Goal: Transaction & Acquisition: Book appointment/travel/reservation

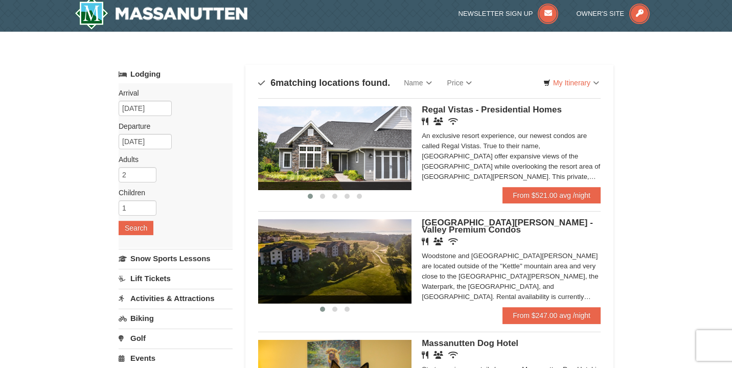
scroll to position [5, 0]
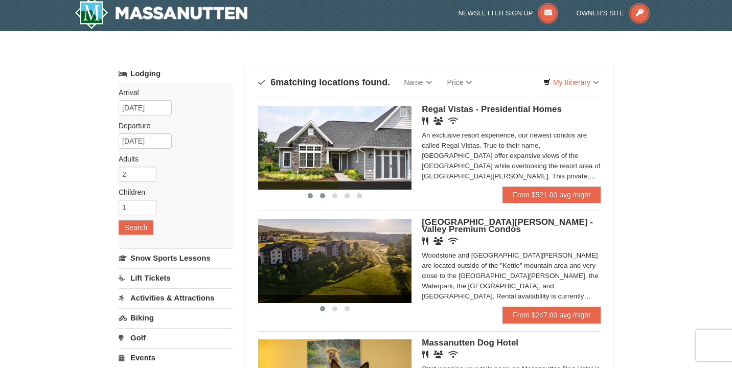
click at [323, 198] on button at bounding box center [323, 196] width 12 height 10
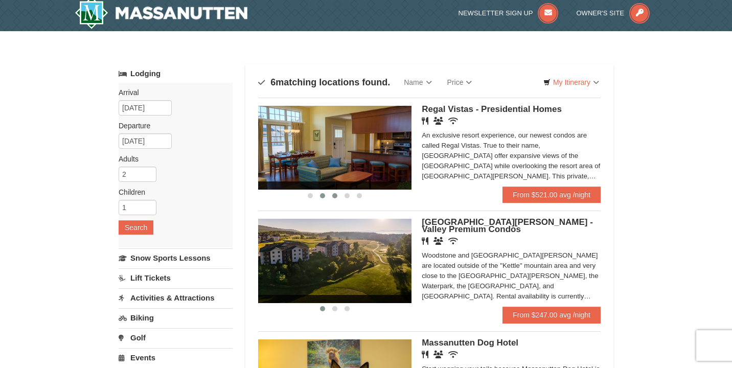
click at [332, 195] on span at bounding box center [334, 195] width 5 height 5
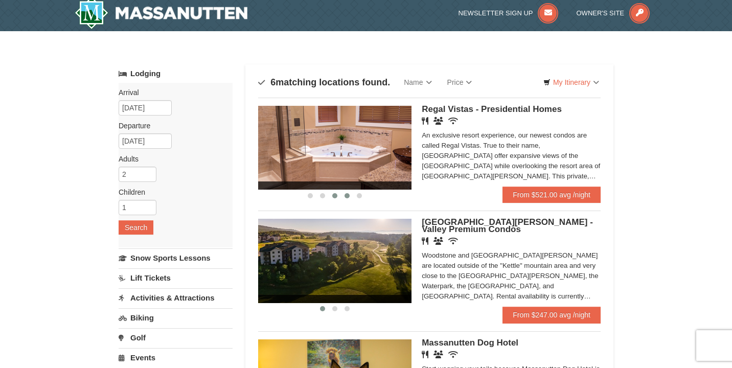
click at [348, 196] on span at bounding box center [347, 195] width 5 height 5
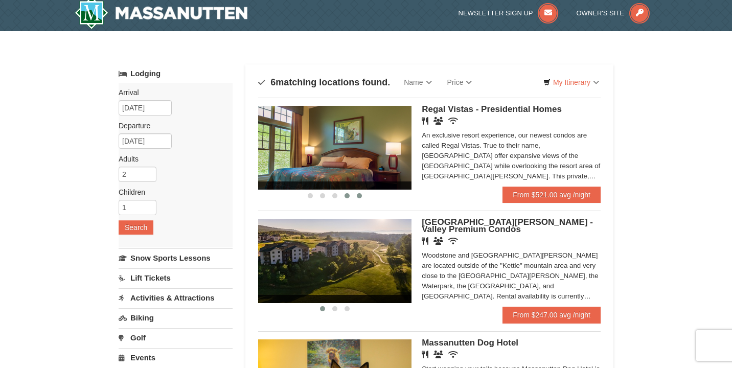
click at [360, 196] on span at bounding box center [359, 195] width 5 height 5
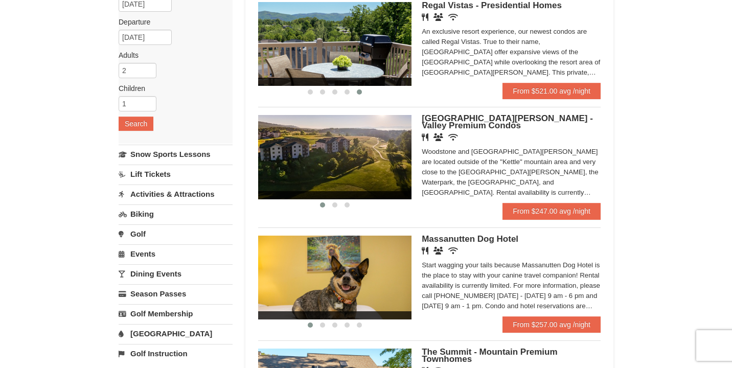
scroll to position [120, 0]
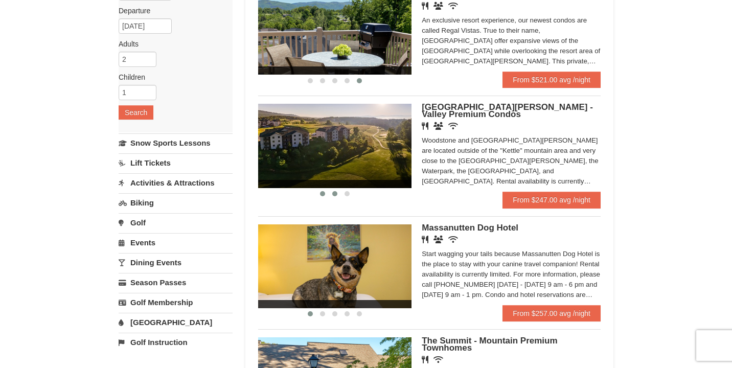
click at [333, 197] on button at bounding box center [335, 194] width 12 height 10
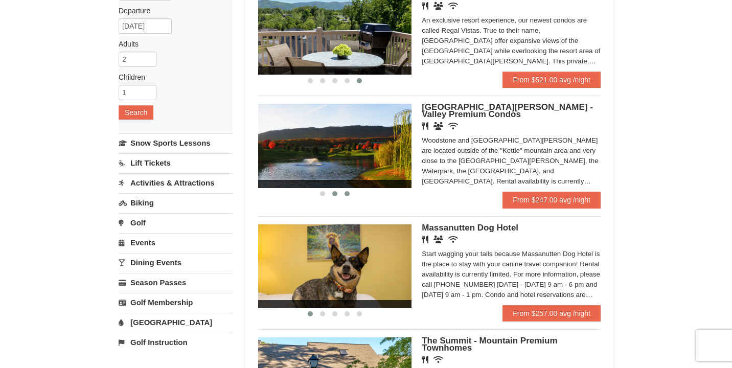
click at [348, 194] on span at bounding box center [347, 193] width 5 height 5
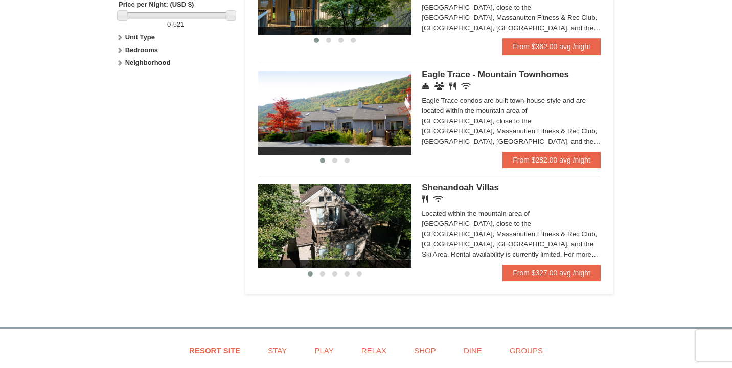
scroll to position [508, 0]
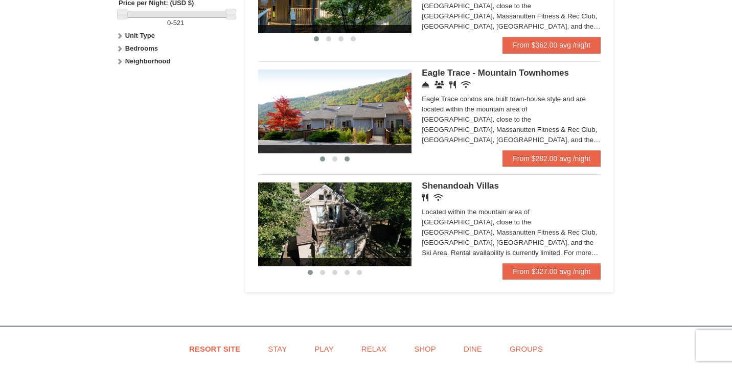
click at [350, 162] on button at bounding box center [347, 159] width 12 height 10
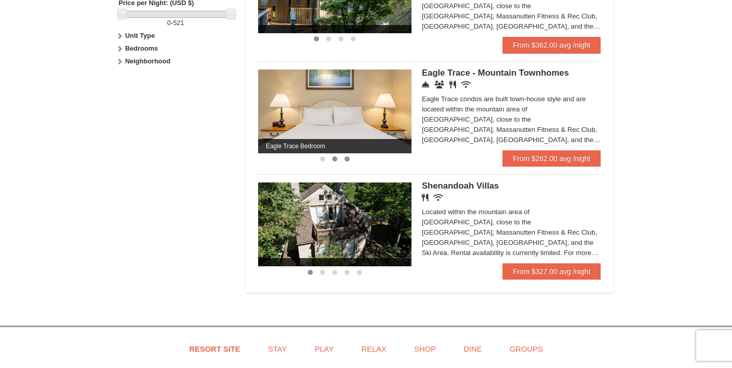
click at [333, 162] on span at bounding box center [334, 158] width 5 height 5
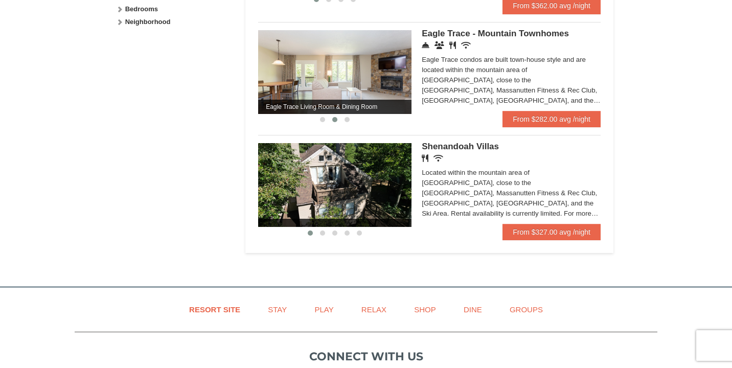
scroll to position [553, 0]
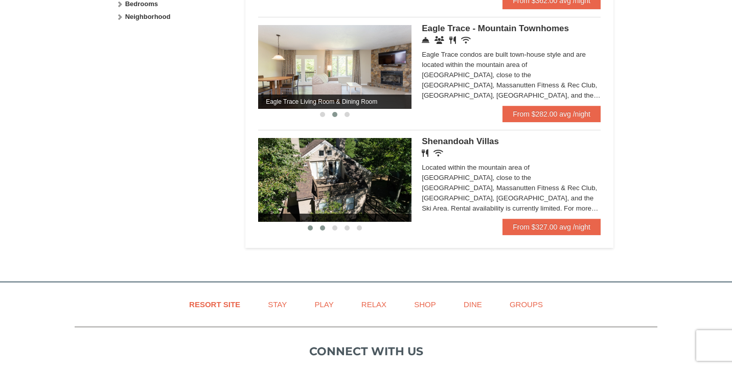
click at [323, 231] on span at bounding box center [322, 228] width 5 height 5
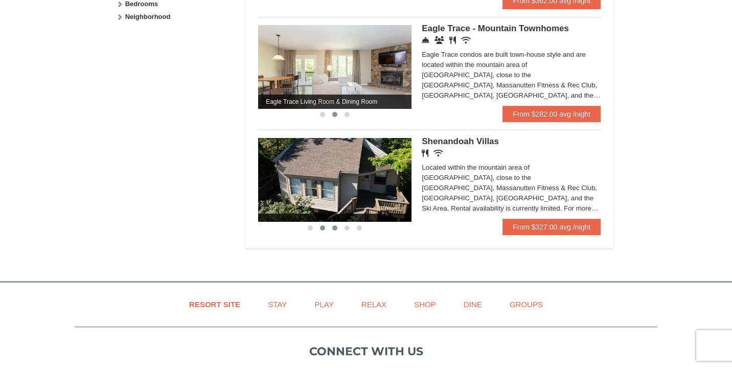
click at [335, 231] on span at bounding box center [334, 228] width 5 height 5
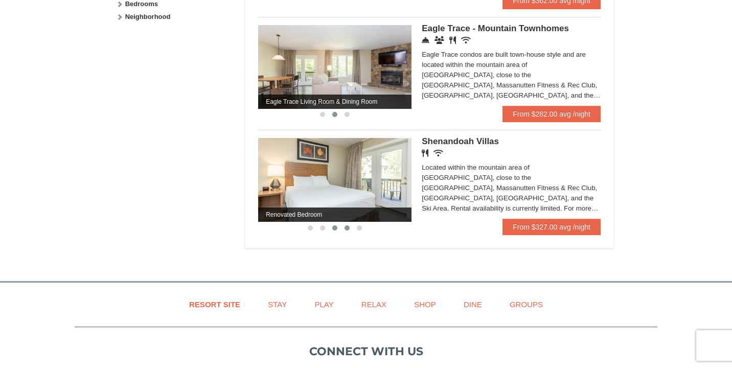
click at [349, 231] on span at bounding box center [347, 228] width 5 height 5
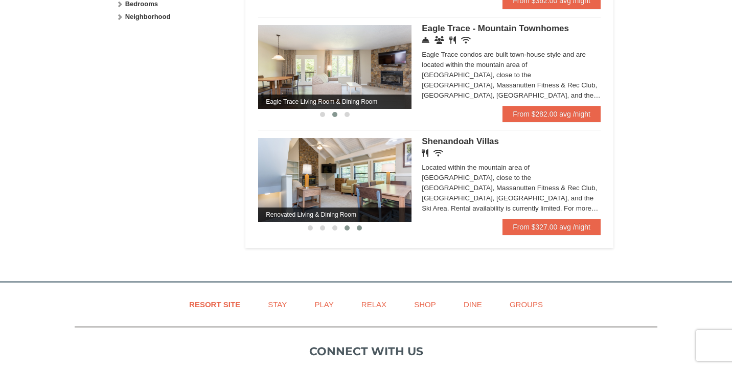
click at [361, 231] on span at bounding box center [359, 228] width 5 height 5
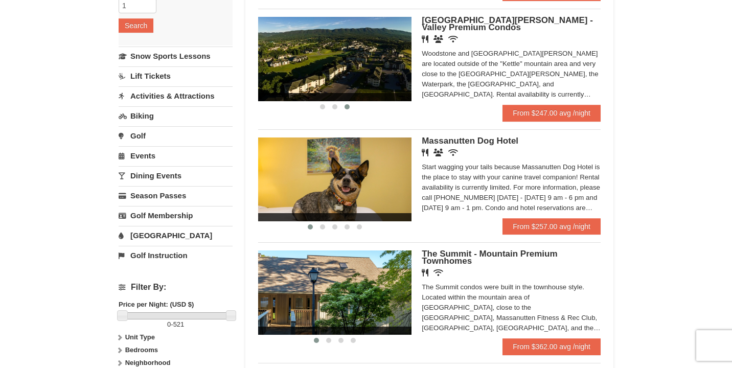
scroll to position [0, 0]
